Goal: Information Seeking & Learning: Learn about a topic

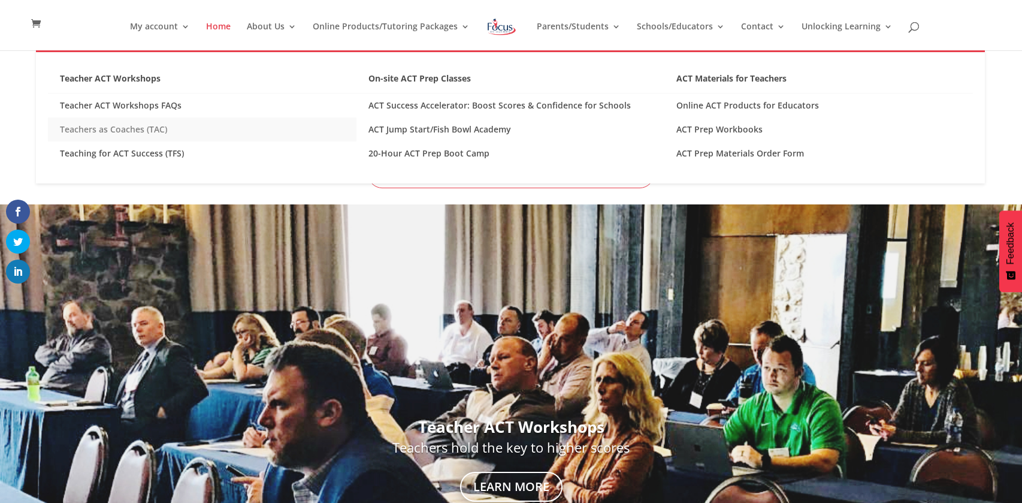
click at [133, 130] on link "Teachers as Coaches (TAC)" at bounding box center [202, 129] width 308 height 24
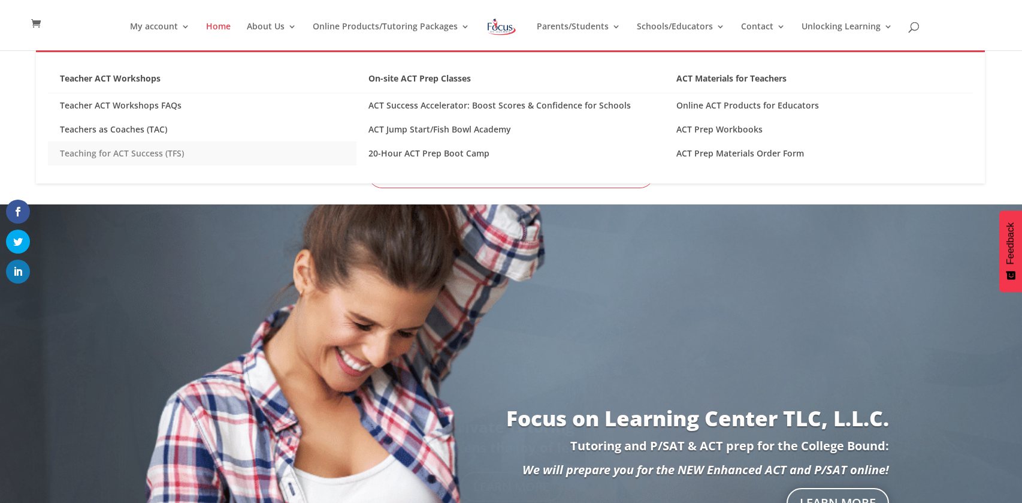
click at [161, 154] on link "Teaching for ACT Success (TFS)" at bounding box center [202, 153] width 308 height 24
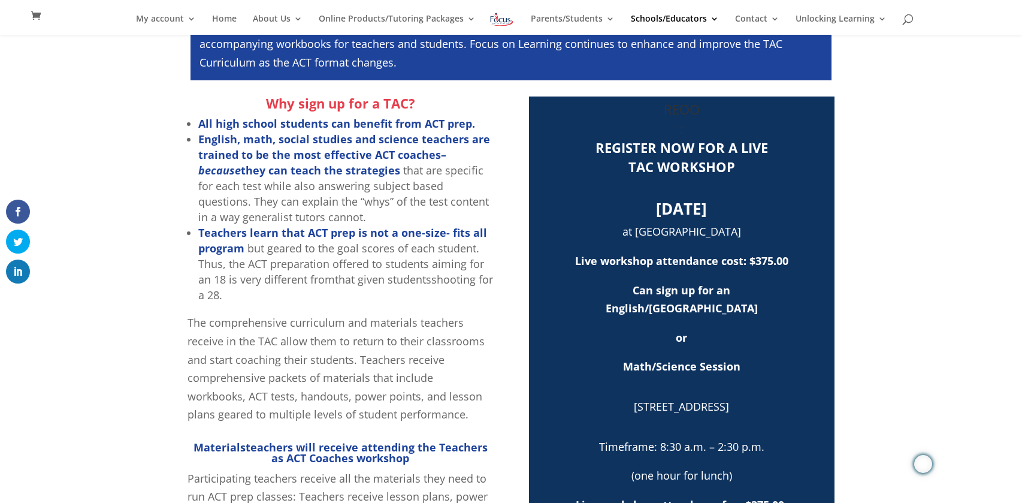
scroll to position [343, 0]
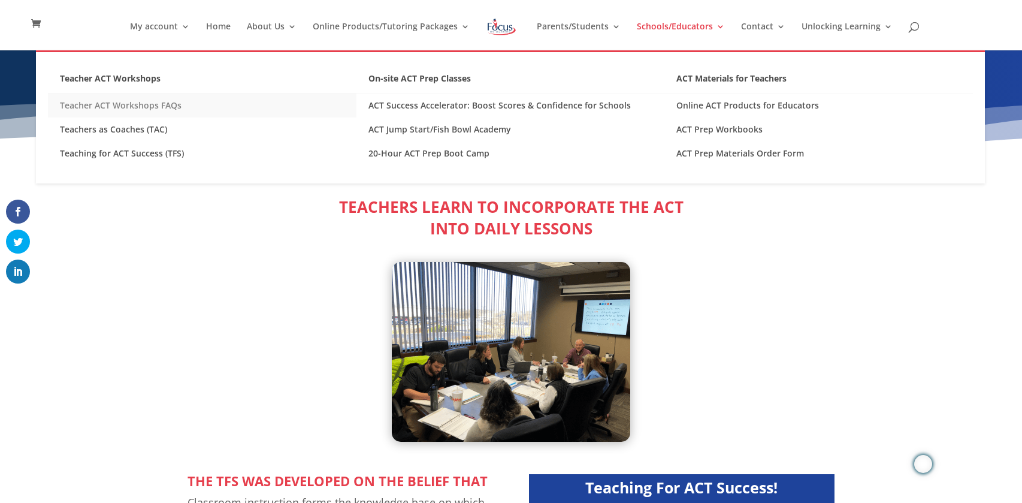
click at [88, 104] on link "Teacher ACT Workshops FAQs" at bounding box center [202, 105] width 308 height 24
